Goal: Task Accomplishment & Management: Complete application form

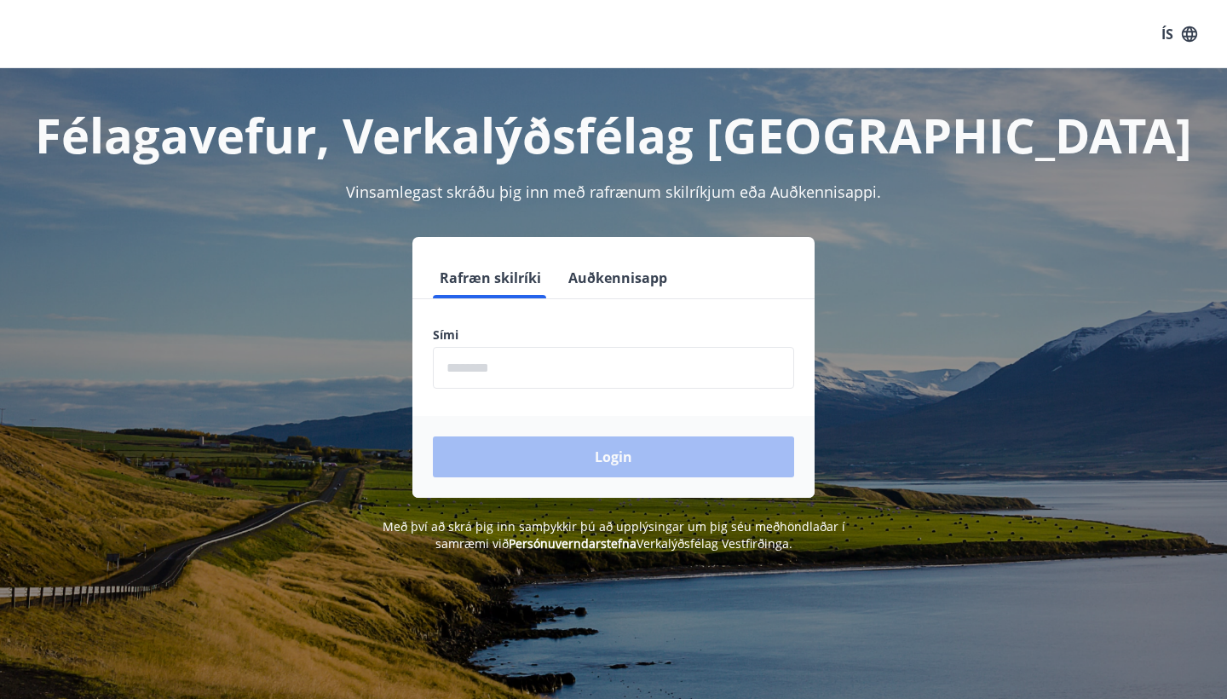
click at [551, 361] on input "phone" at bounding box center [613, 368] width 361 height 42
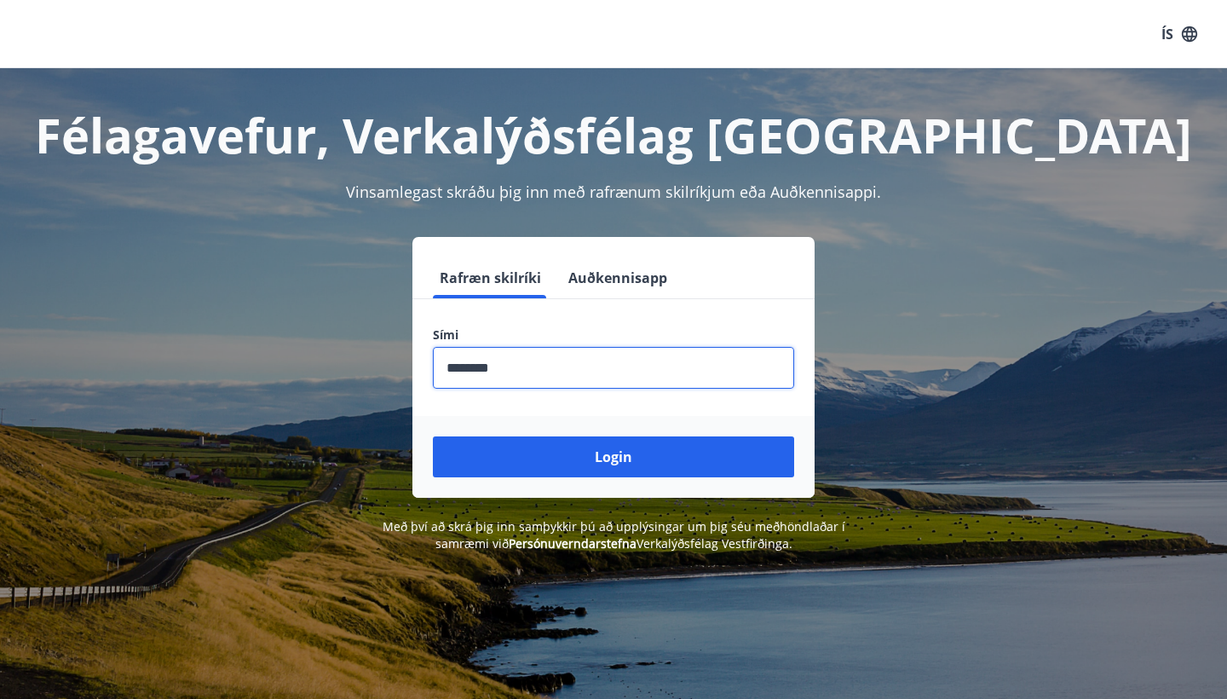
type input "********"
click at [614, 457] on button "Login" at bounding box center [613, 456] width 361 height 41
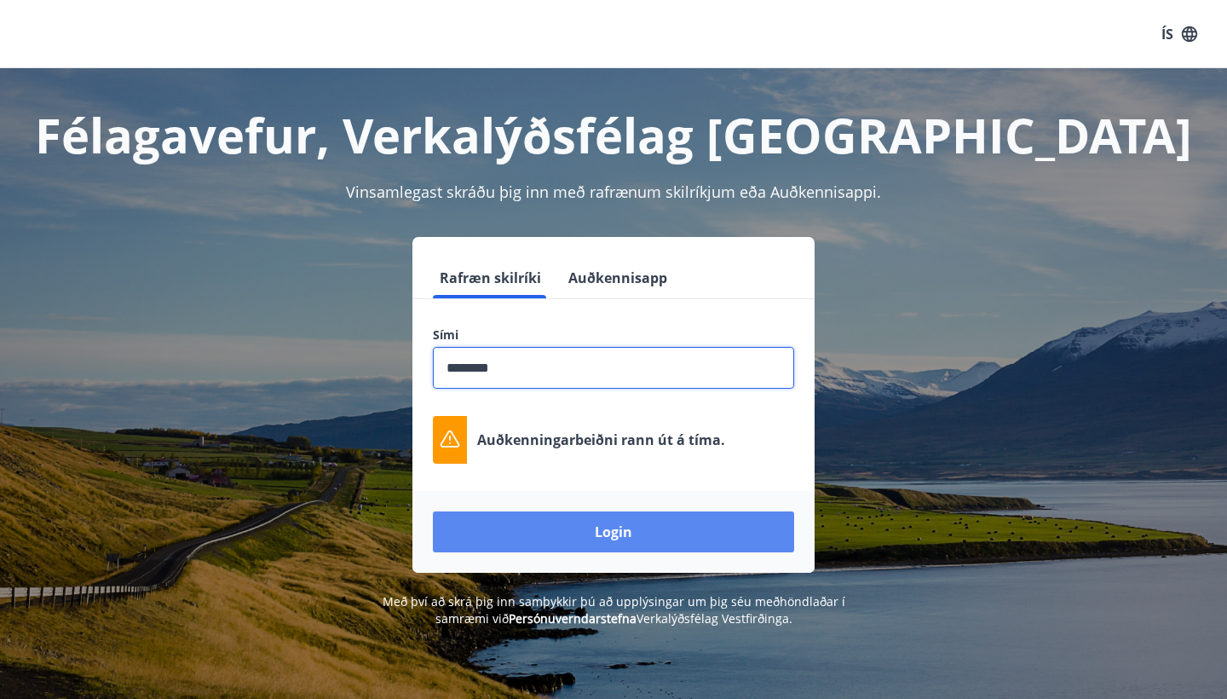
click at [675, 534] on button "Login" at bounding box center [613, 531] width 361 height 41
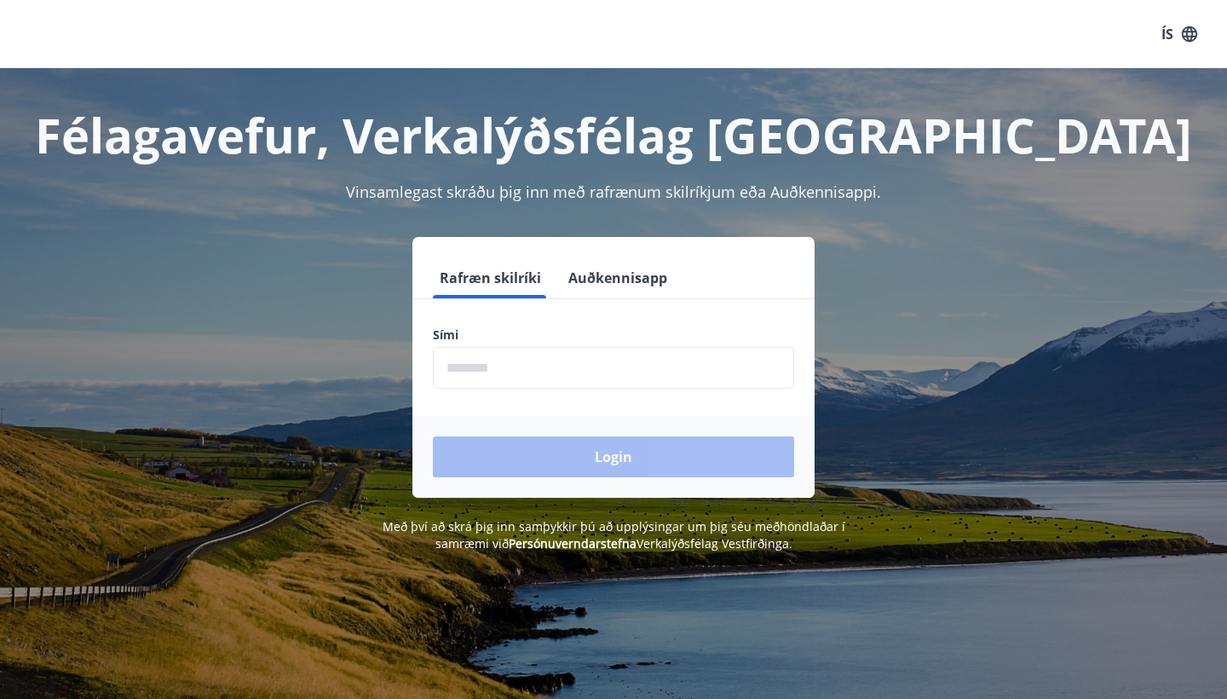
click at [662, 366] on input "phone" at bounding box center [613, 368] width 361 height 42
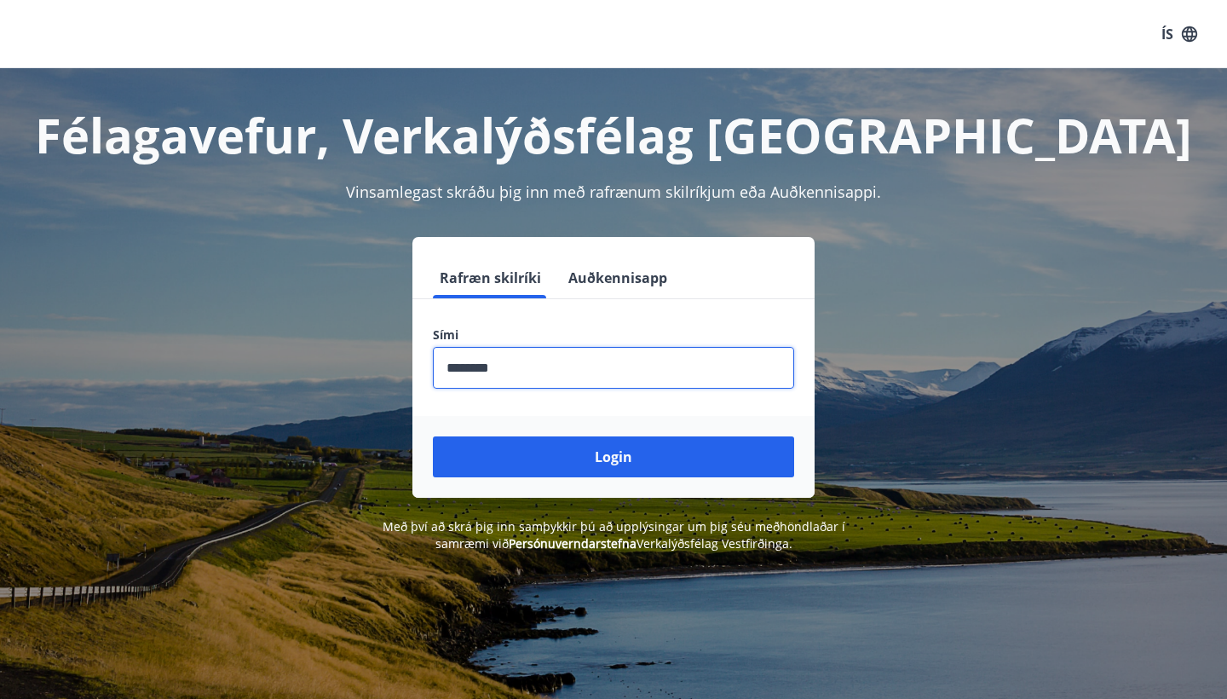
click at [614, 457] on button "Login" at bounding box center [613, 456] width 361 height 41
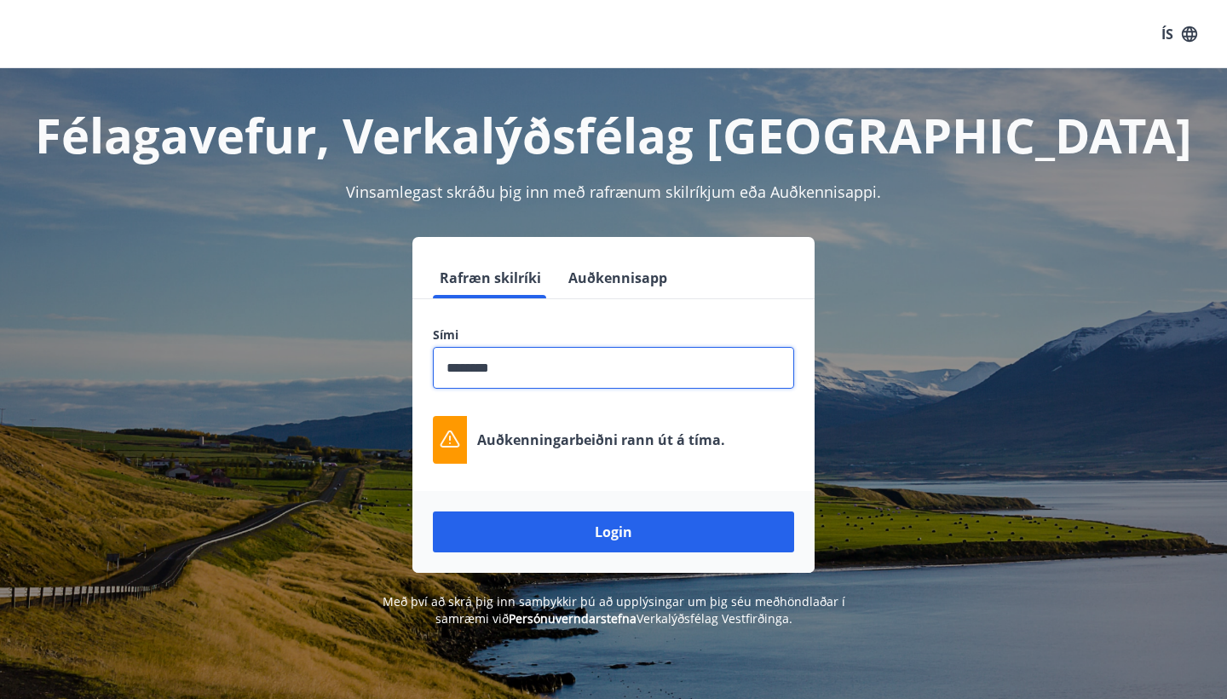
click at [441, 436] on icon at bounding box center [450, 440] width 20 height 20
click at [536, 366] on input "phone" at bounding box center [613, 368] width 361 height 42
click at [614, 532] on button "Login" at bounding box center [613, 531] width 361 height 41
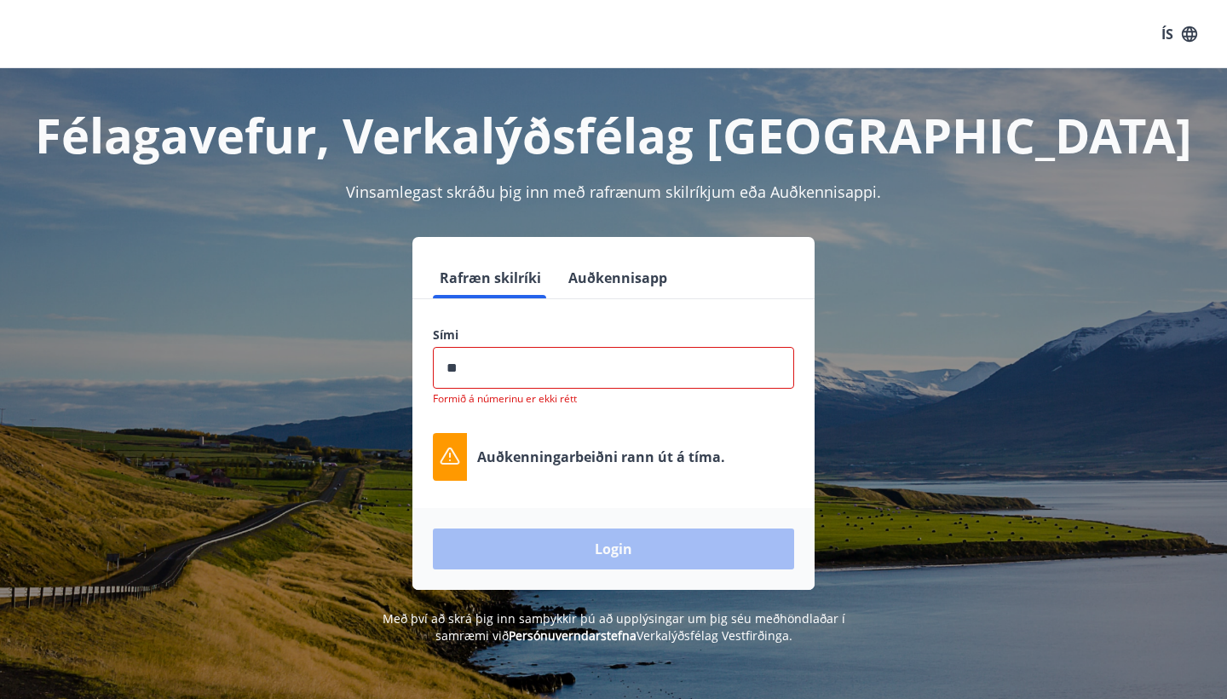
type input "*"
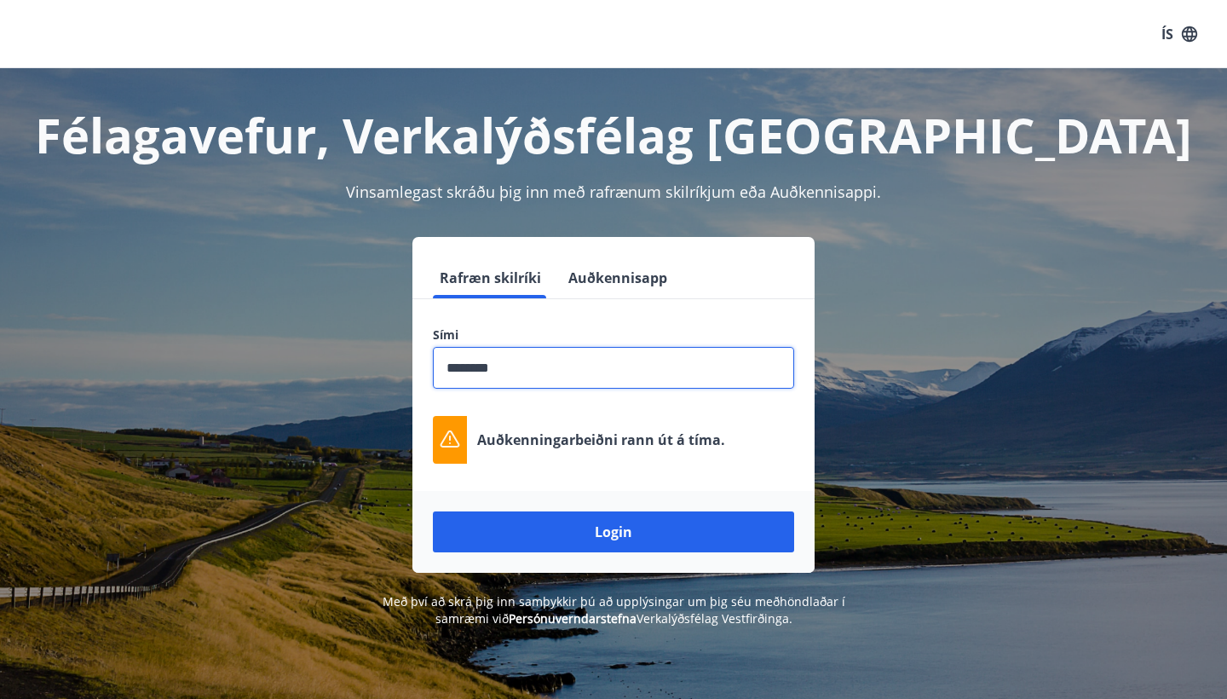
type input "*******"
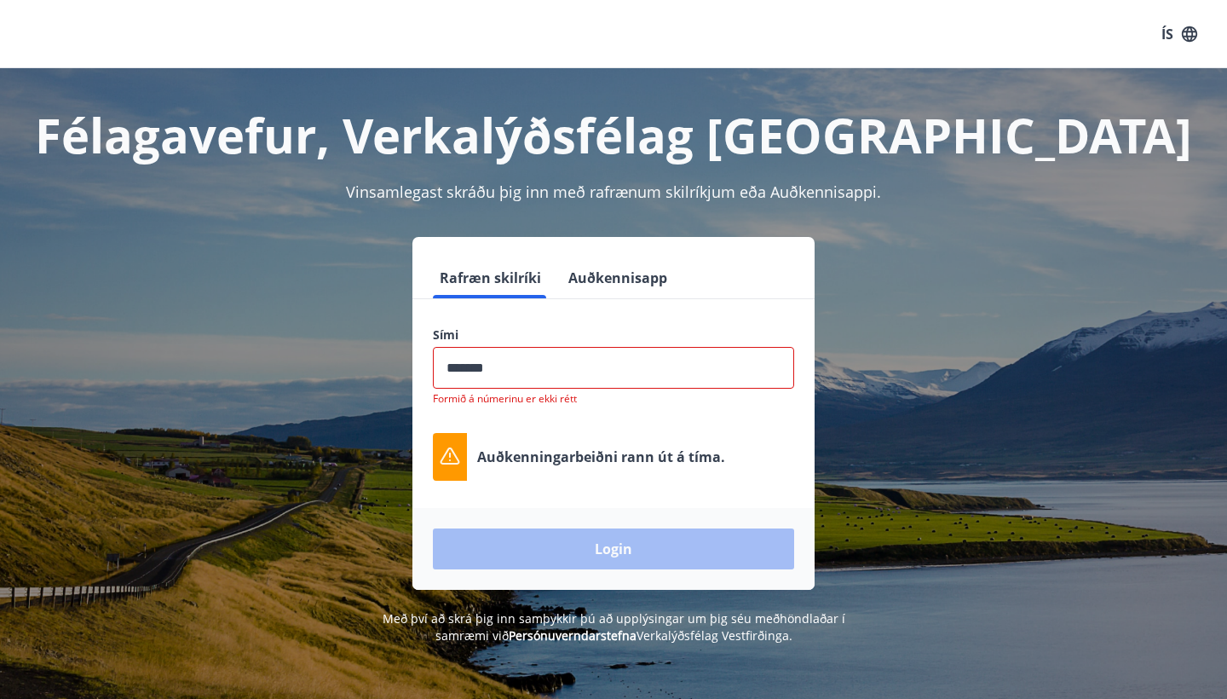
click at [643, 279] on button "Auðkennisapp" at bounding box center [618, 277] width 112 height 41
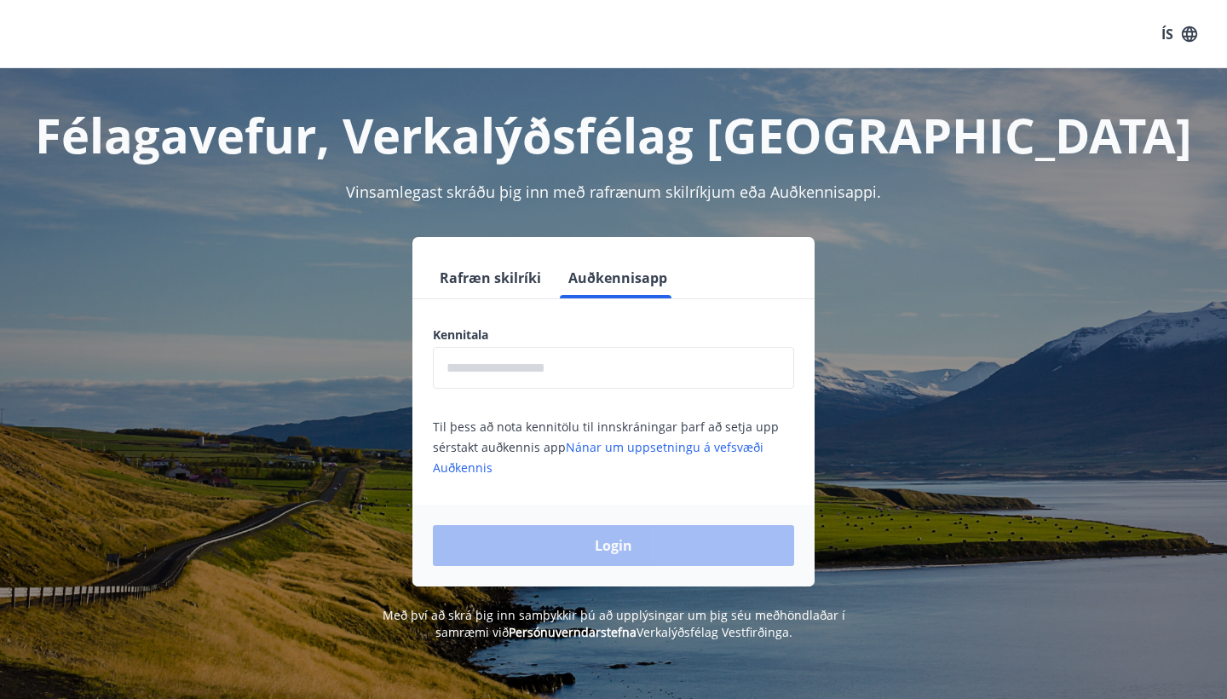
click at [582, 374] on input "text" at bounding box center [613, 368] width 361 height 42
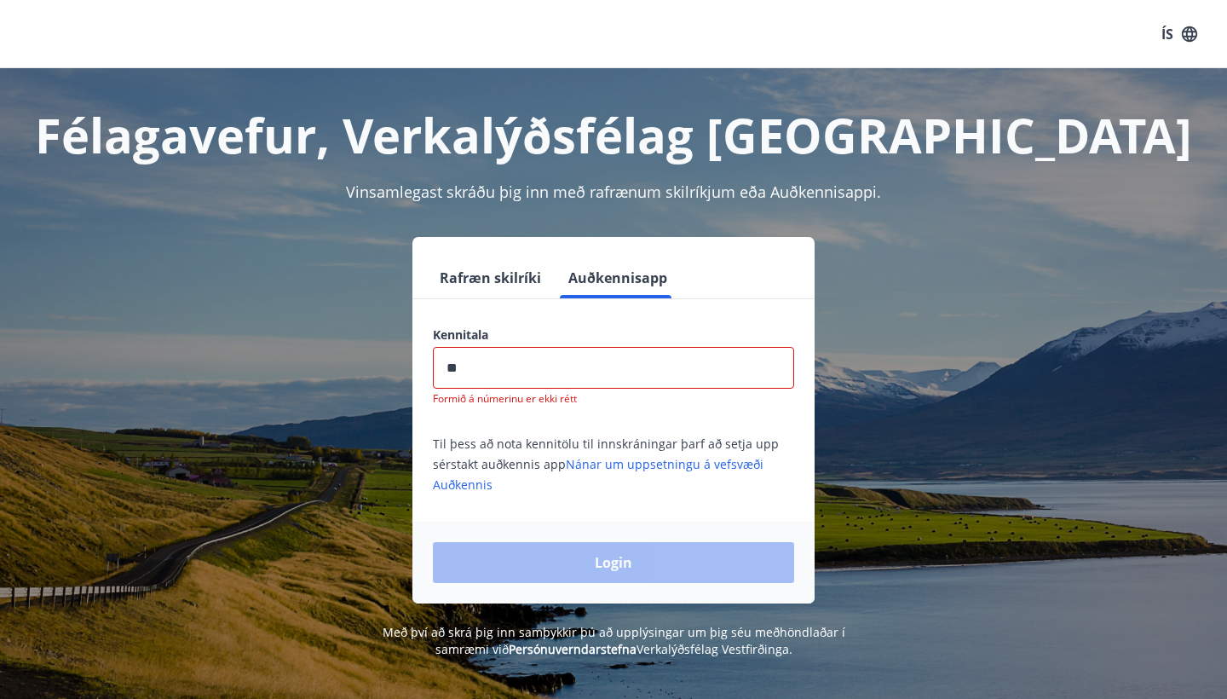
type input "*"
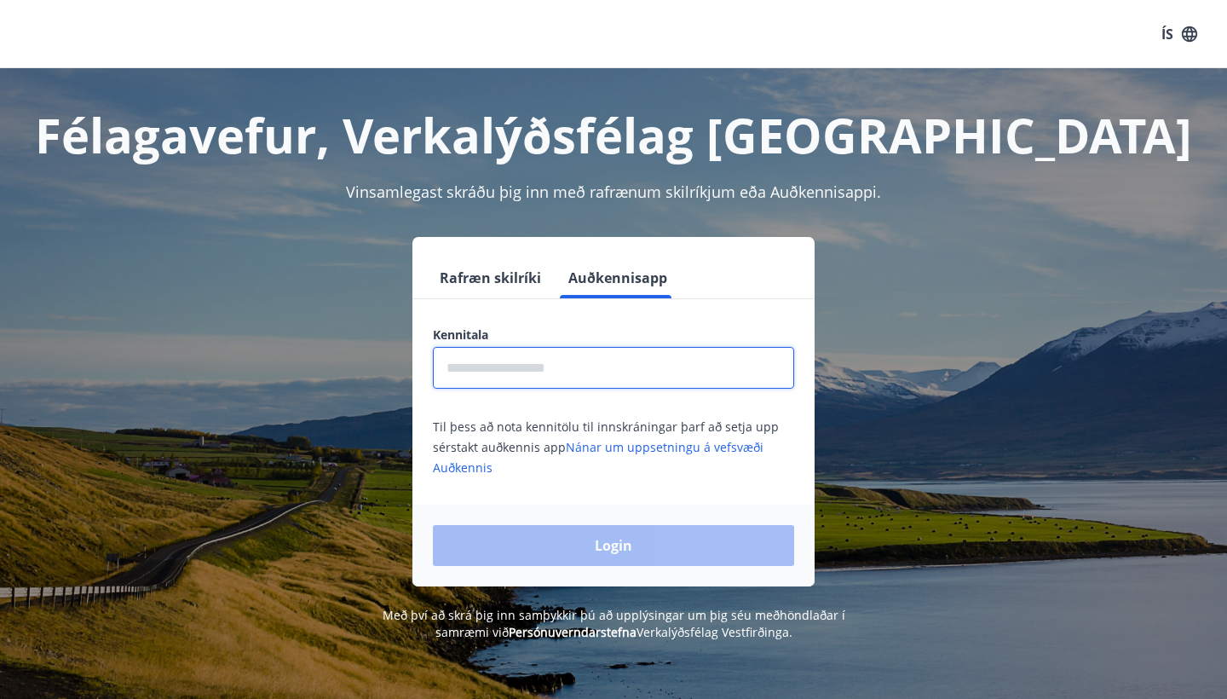
click at [495, 282] on button "Rafræn skilríki" at bounding box center [490, 277] width 115 height 41
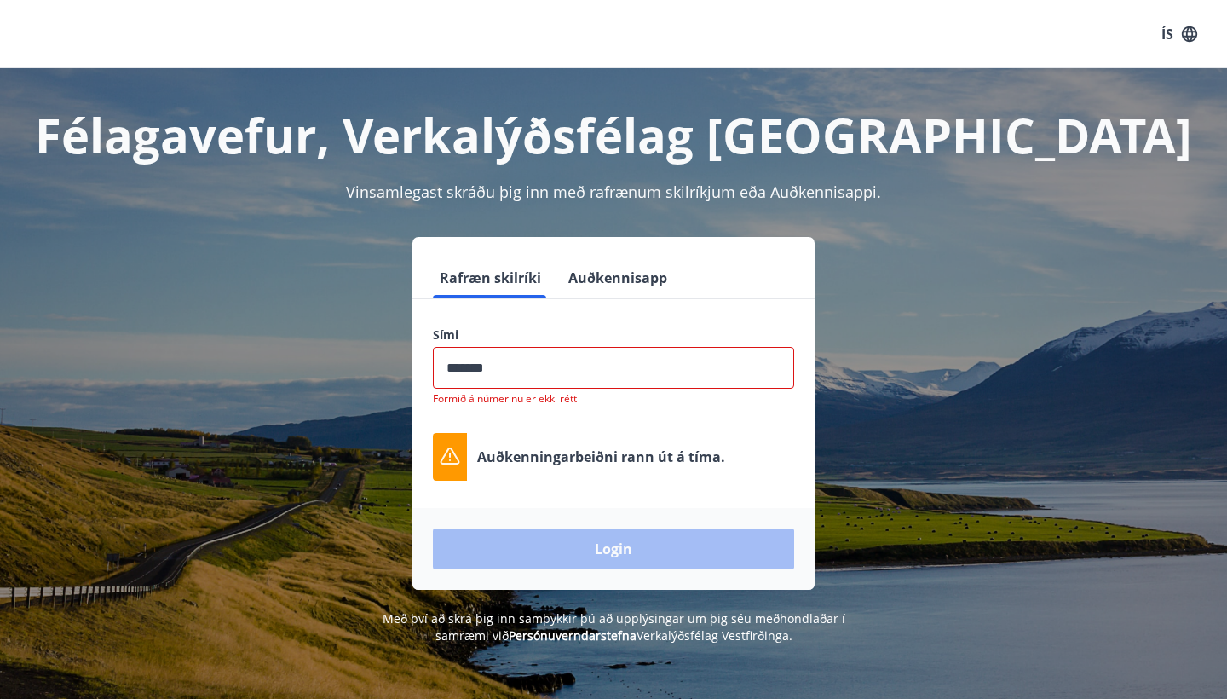
click at [545, 374] on input "phone" at bounding box center [613, 368] width 361 height 42
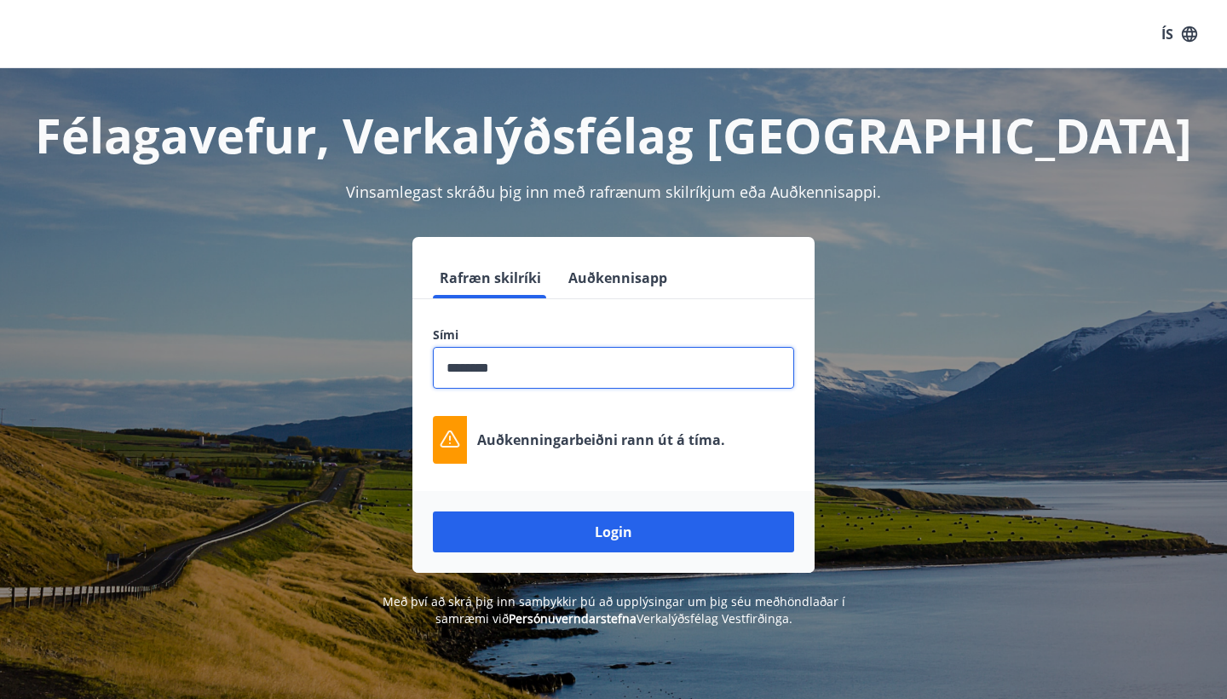
click at [614, 532] on button "Login" at bounding box center [613, 531] width 361 height 41
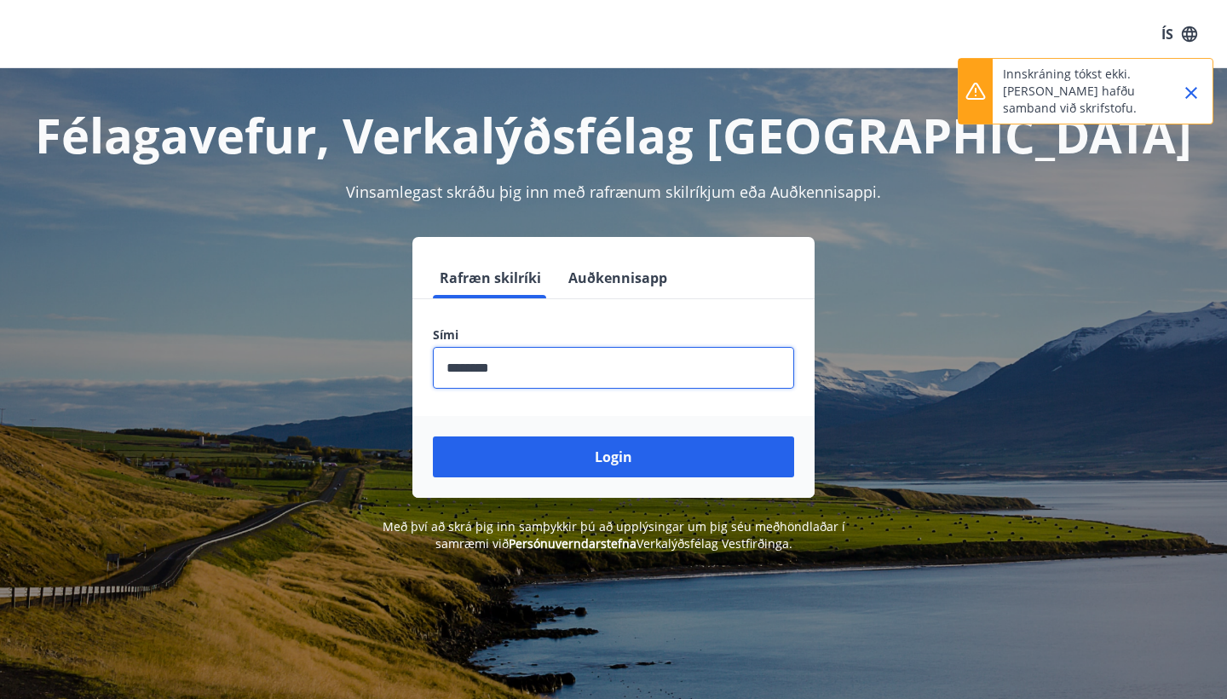
click at [1192, 91] on icon "Close" at bounding box center [1191, 93] width 12 height 12
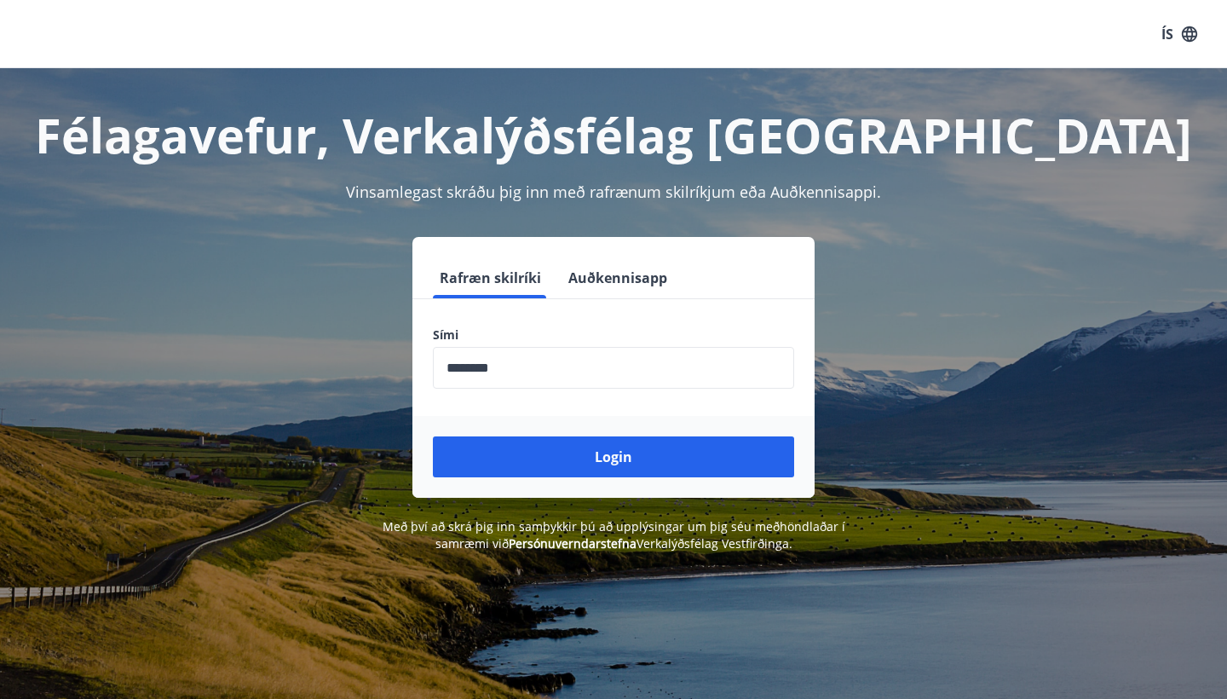
click at [595, 378] on input "phone" at bounding box center [613, 368] width 361 height 42
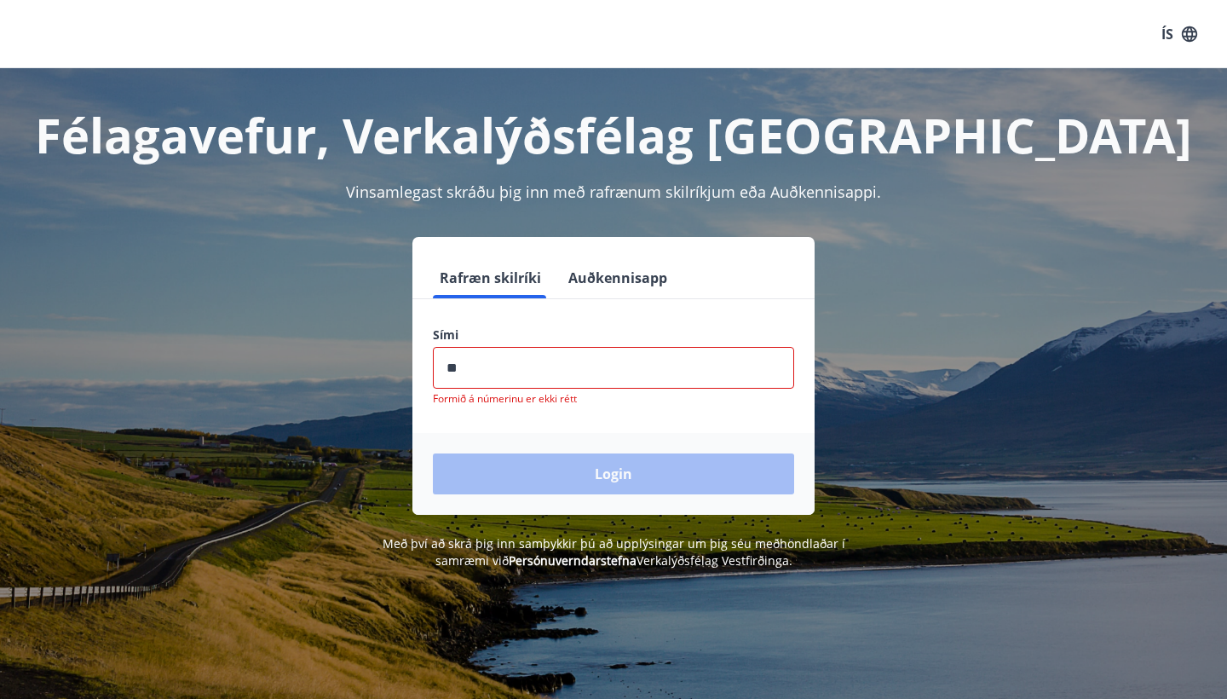
type input "*"
